Goal: Task Accomplishment & Management: Complete application form

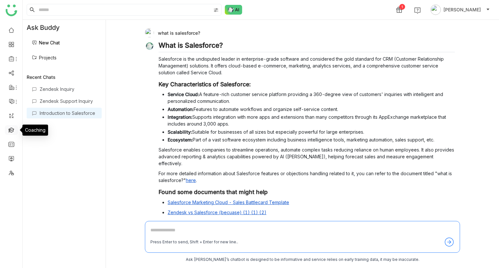
click at [11, 131] on link at bounding box center [11, 130] width 6 height 6
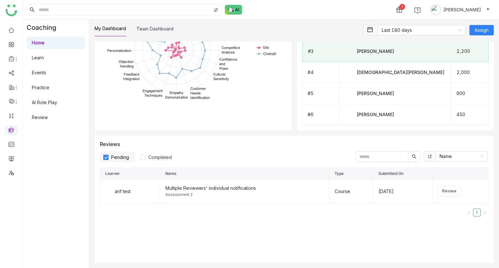
scroll to position [637, 0]
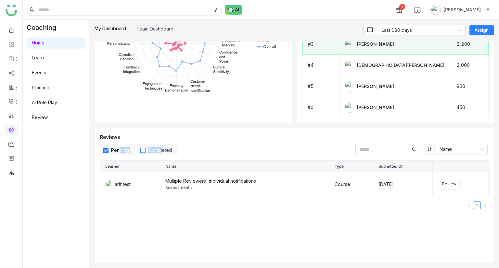
drag, startPoint x: 120, startPoint y: 149, endPoint x: 159, endPoint y: 153, distance: 39.4
click at [159, 153] on div "Pending Completed" at bounding box center [139, 149] width 78 height 11
click at [159, 153] on span "Completed" at bounding box center [159, 150] width 29 height 6
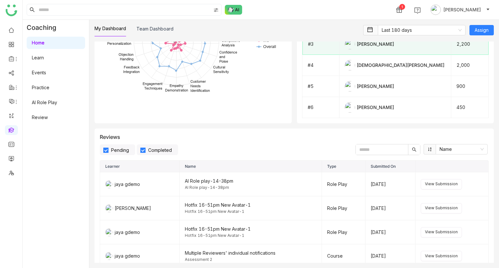
click at [122, 153] on span "Pending" at bounding box center [119, 150] width 23 height 6
click at [445, 187] on span "View Submission" at bounding box center [441, 184] width 33 height 6
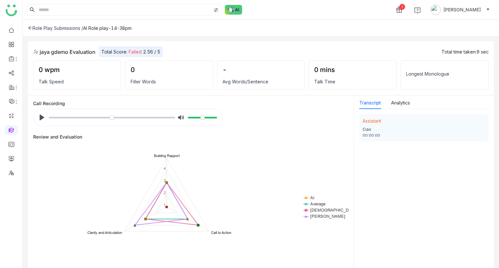
click at [49, 27] on div "Role Play Submissions /" at bounding box center [55, 28] width 55 height 6
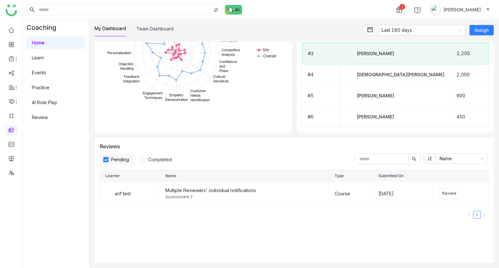
scroll to position [627, 0]
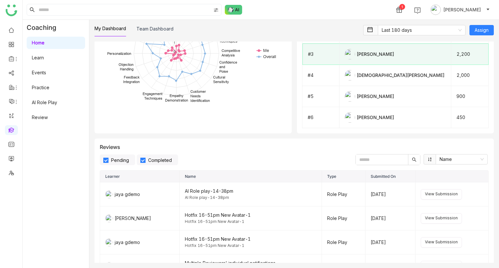
click at [114, 160] on span "Pending" at bounding box center [119, 160] width 23 height 6
click at [443, 195] on span "View Submission" at bounding box center [441, 194] width 33 height 6
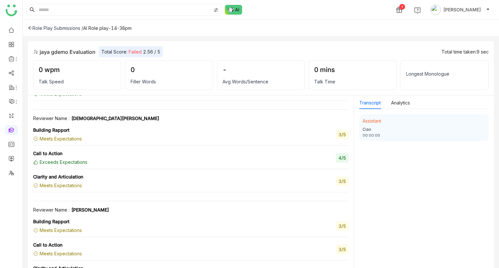
scroll to position [462, 0]
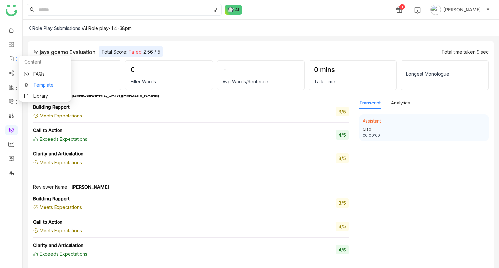
click at [36, 87] on link "Template" at bounding box center [45, 85] width 42 height 5
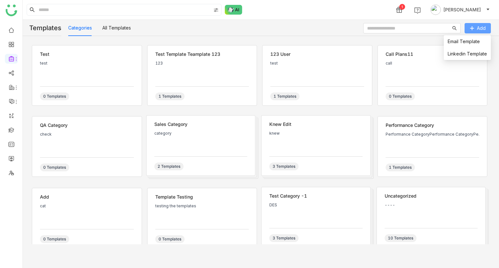
click at [477, 29] on span "Add" at bounding box center [481, 28] width 9 height 7
click at [464, 43] on link "Email Template" at bounding box center [463, 42] width 32 height 6
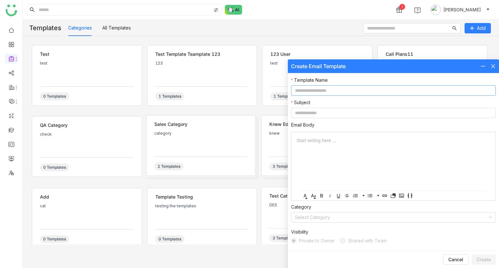
click at [309, 89] on input at bounding box center [393, 90] width 205 height 10
type input "**********"
click at [303, 116] on input at bounding box center [393, 113] width 205 height 10
paste input "**********"
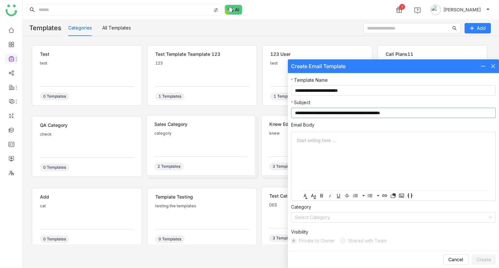
paste input "**********"
type input "**********"
click at [315, 143] on div at bounding box center [393, 140] width 194 height 7
click at [380, 94] on input "**********" at bounding box center [393, 90] width 205 height 10
type input "**********"
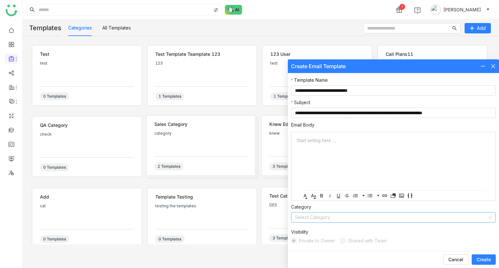
click at [313, 213] on input at bounding box center [391, 218] width 192 height 10
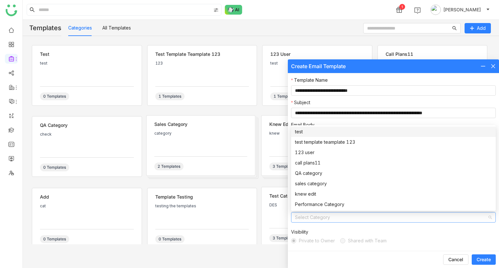
click at [305, 132] on div "test" at bounding box center [393, 131] width 197 height 7
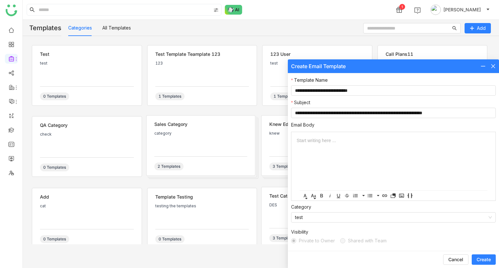
click at [481, 258] on span "Create" at bounding box center [483, 259] width 14 height 6
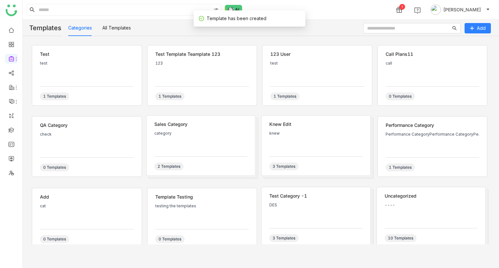
click at [83, 76] on div "test" at bounding box center [87, 70] width 94 height 19
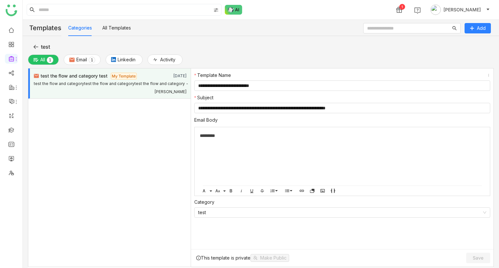
click at [41, 46] on span "test" at bounding box center [45, 47] width 9 height 8
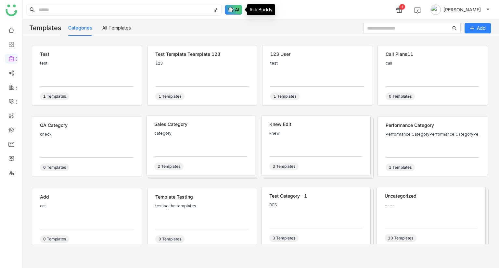
click at [232, 11] on img at bounding box center [234, 10] width 18 height 10
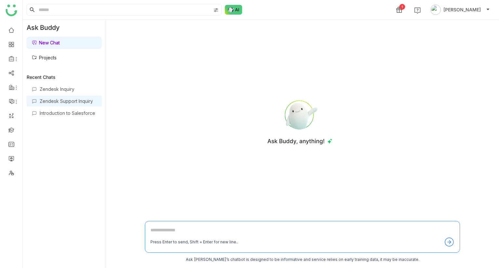
click at [56, 99] on div "Zendesk Support Inquiry" at bounding box center [68, 101] width 57 height 6
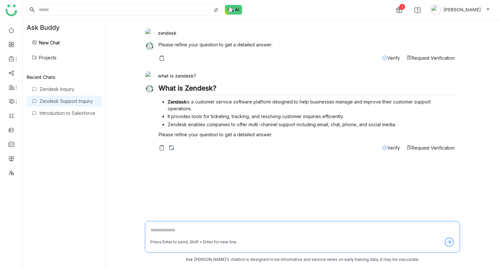
click at [393, 146] on span "Verify" at bounding box center [393, 148] width 13 height 6
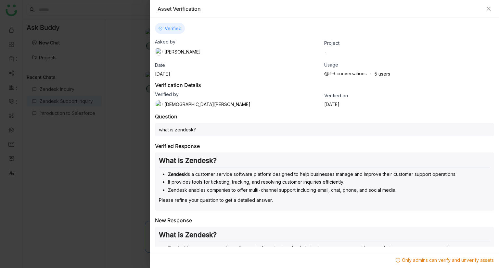
click at [327, 181] on li "It provides tools for ticketing, tracking, and resolving customer inquiries eff…" at bounding box center [329, 182] width 322 height 7
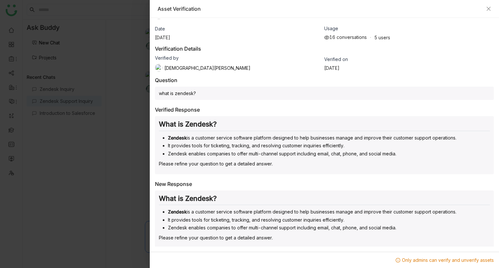
click at [363, 218] on li "It provides tools for ticketing, tracking, and resolving customer inquiries eff…" at bounding box center [329, 220] width 322 height 7
